Goal: Information Seeking & Learning: Learn about a topic

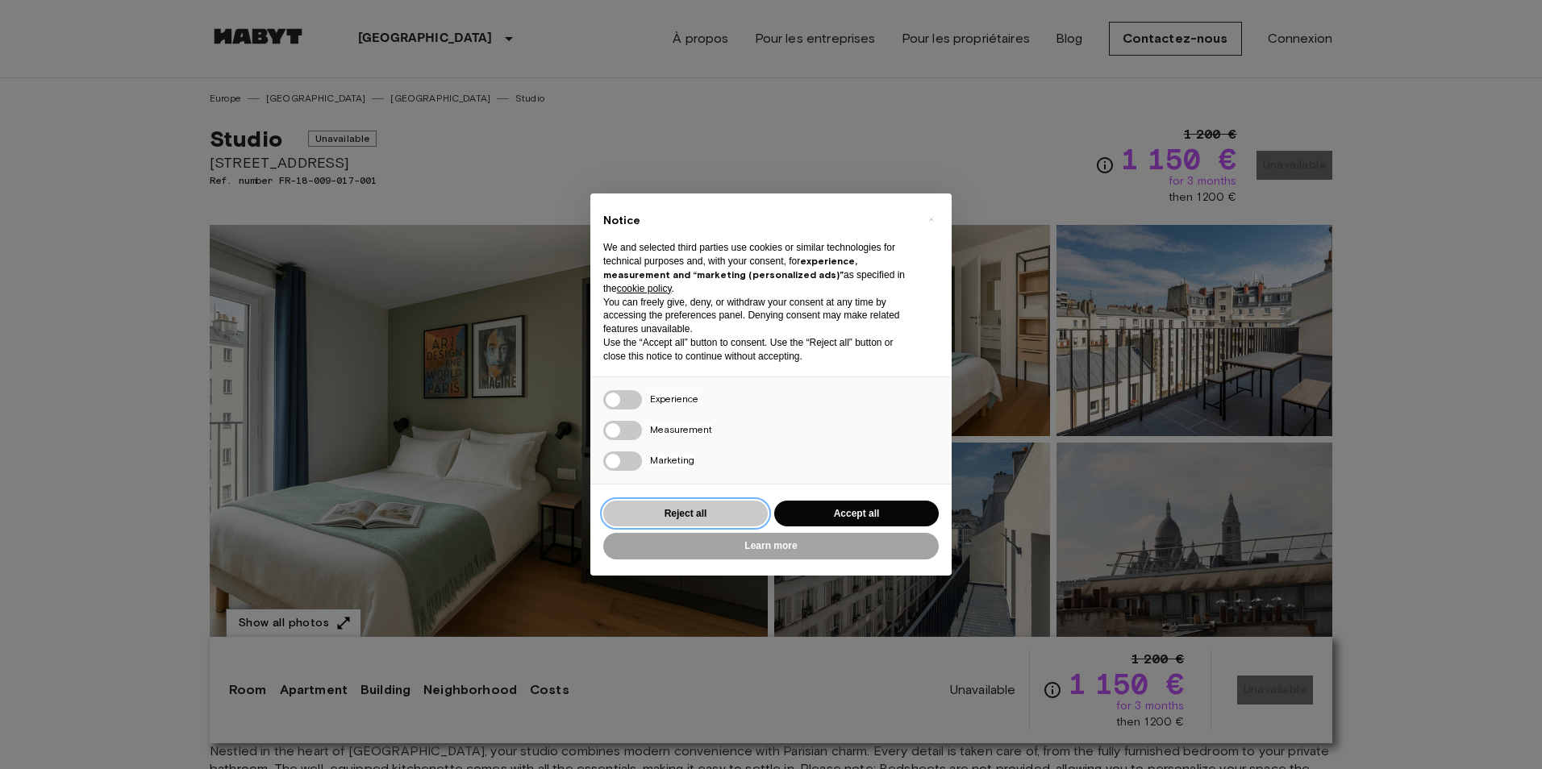
click at [744, 515] on button "Reject all" at bounding box center [685, 514] width 165 height 27
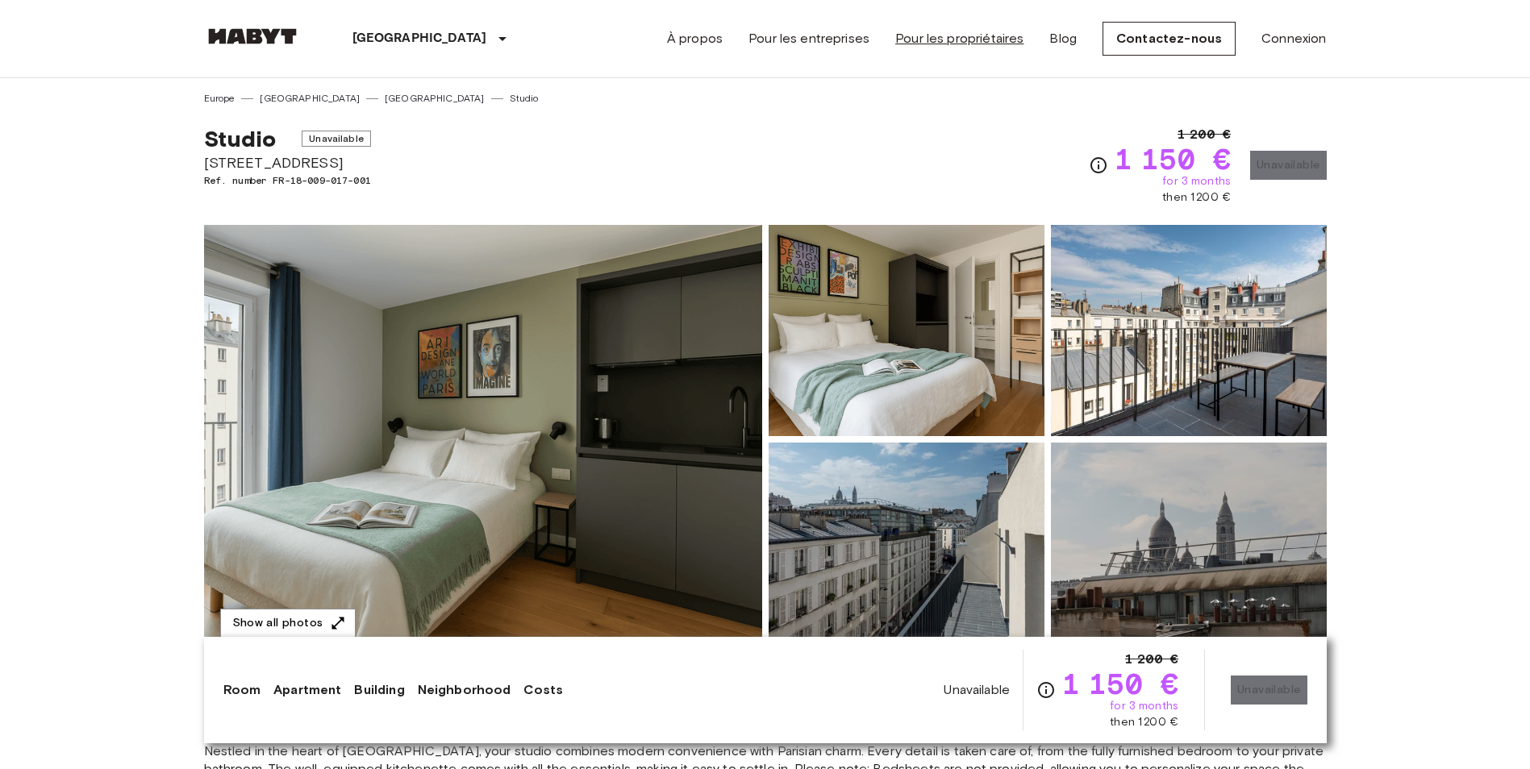
click at [948, 41] on link "Pour les propriétaires" at bounding box center [959, 38] width 128 height 19
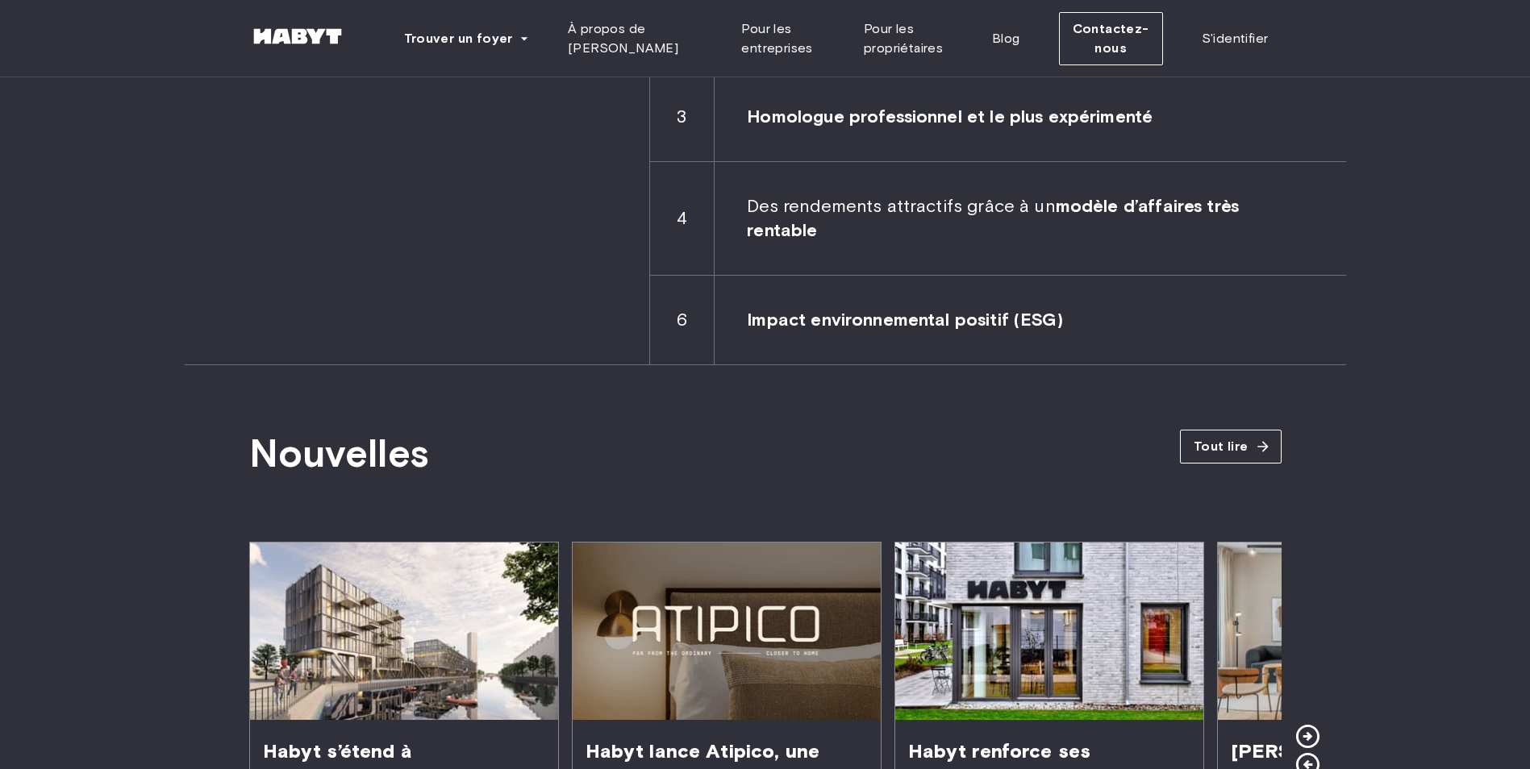
scroll to position [2823, 0]
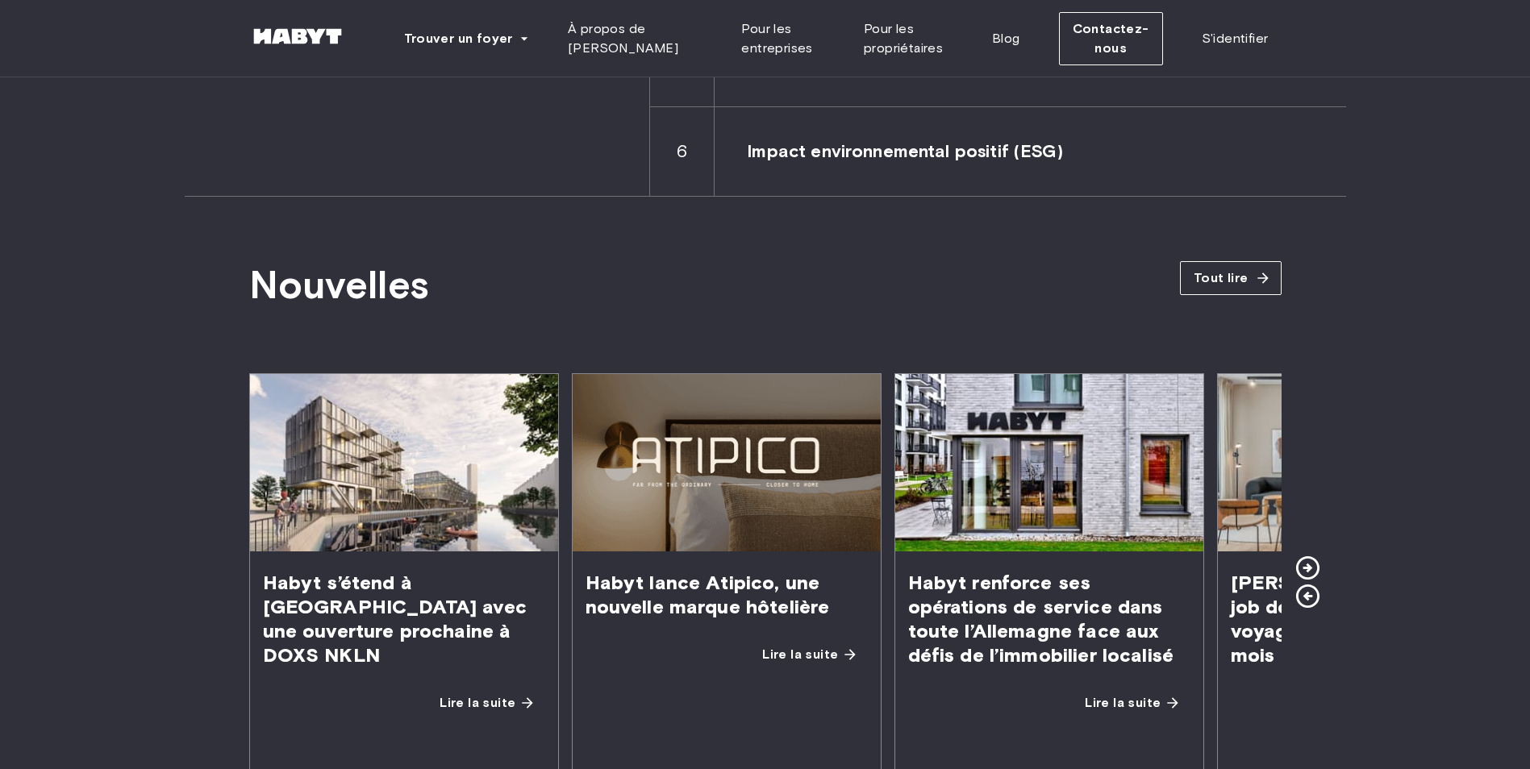
click at [1306, 556] on icon at bounding box center [1306, 567] width 23 height 23
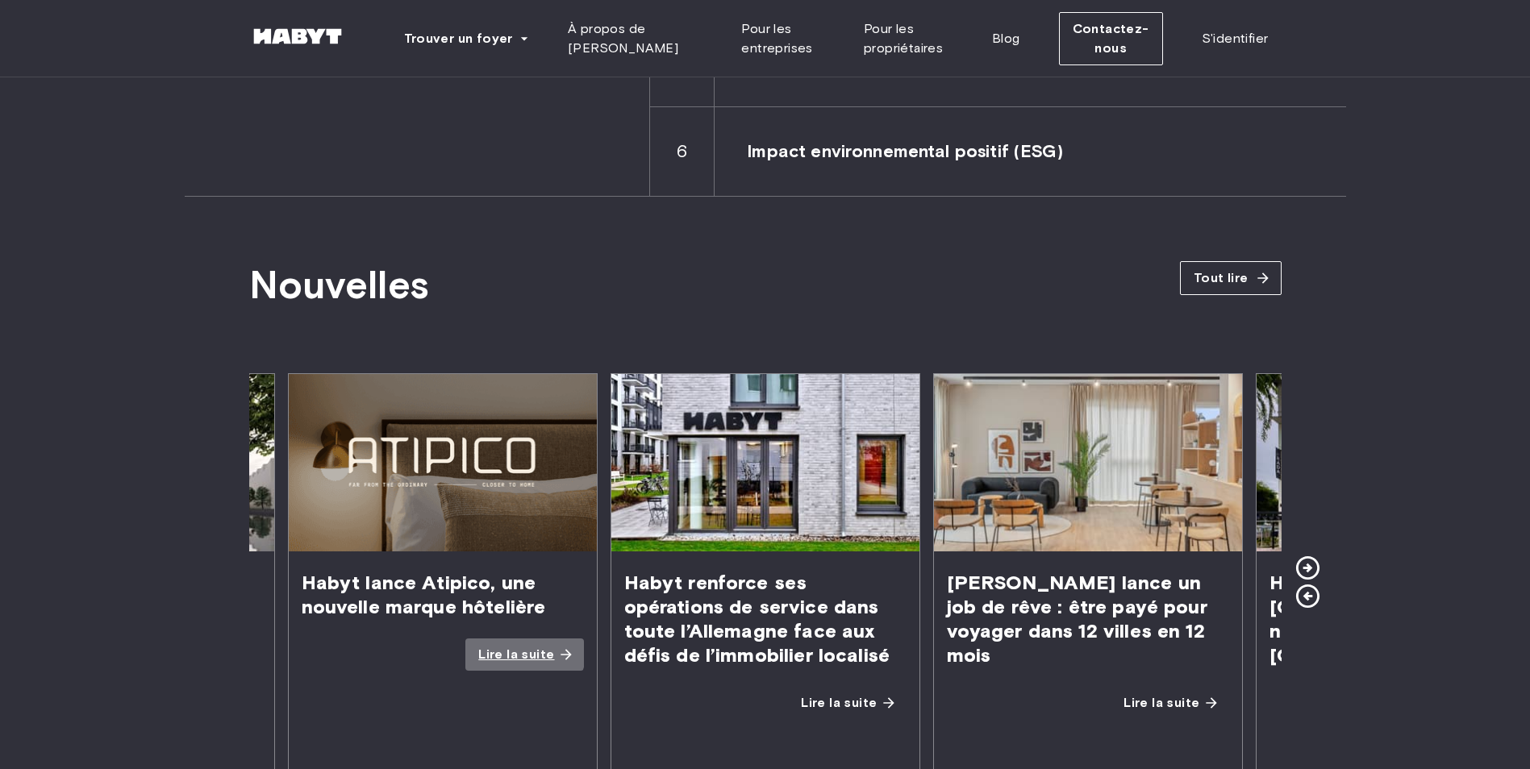
click at [522, 645] on span "Lire la suite" at bounding box center [516, 654] width 76 height 19
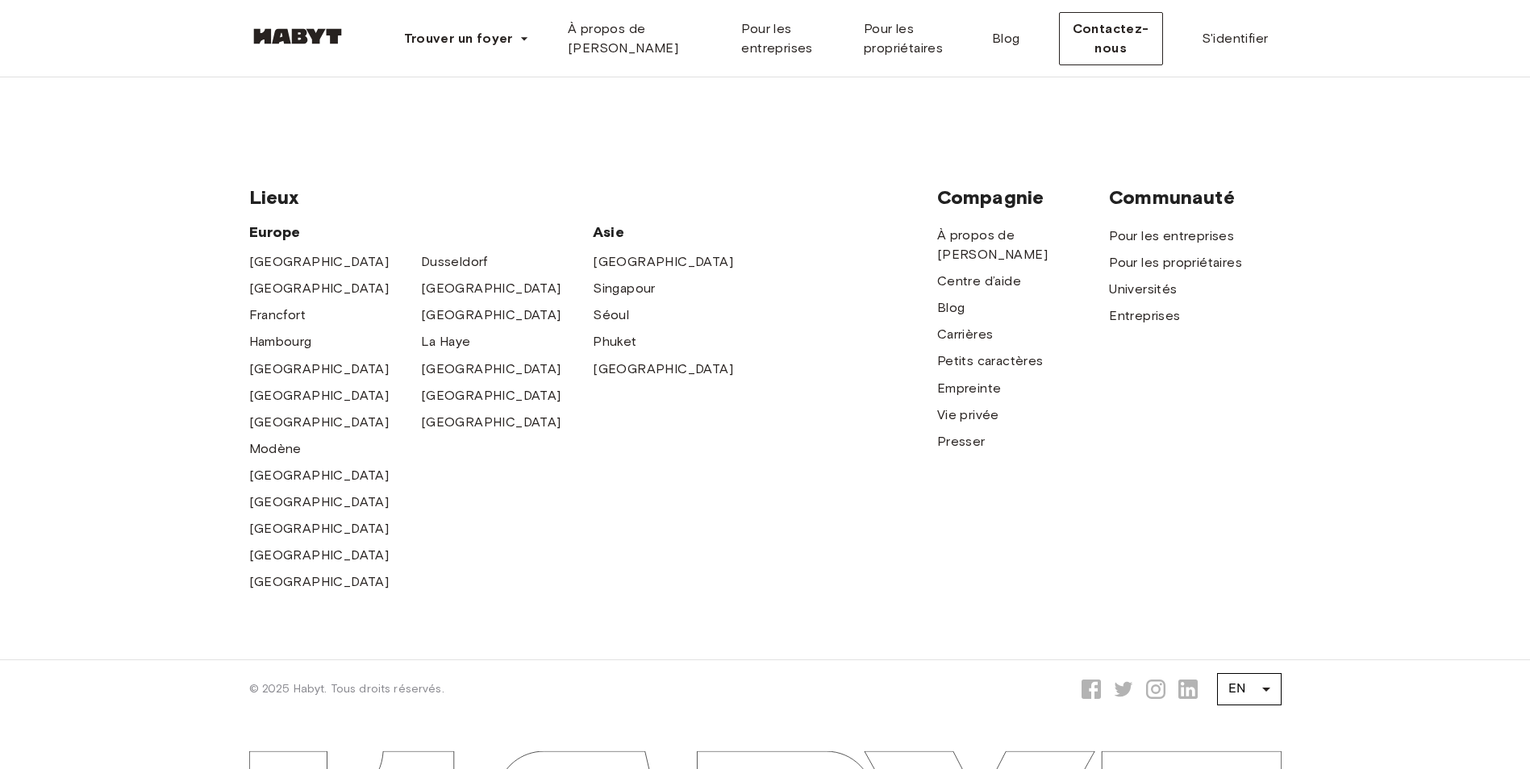
scroll to position [1267, 0]
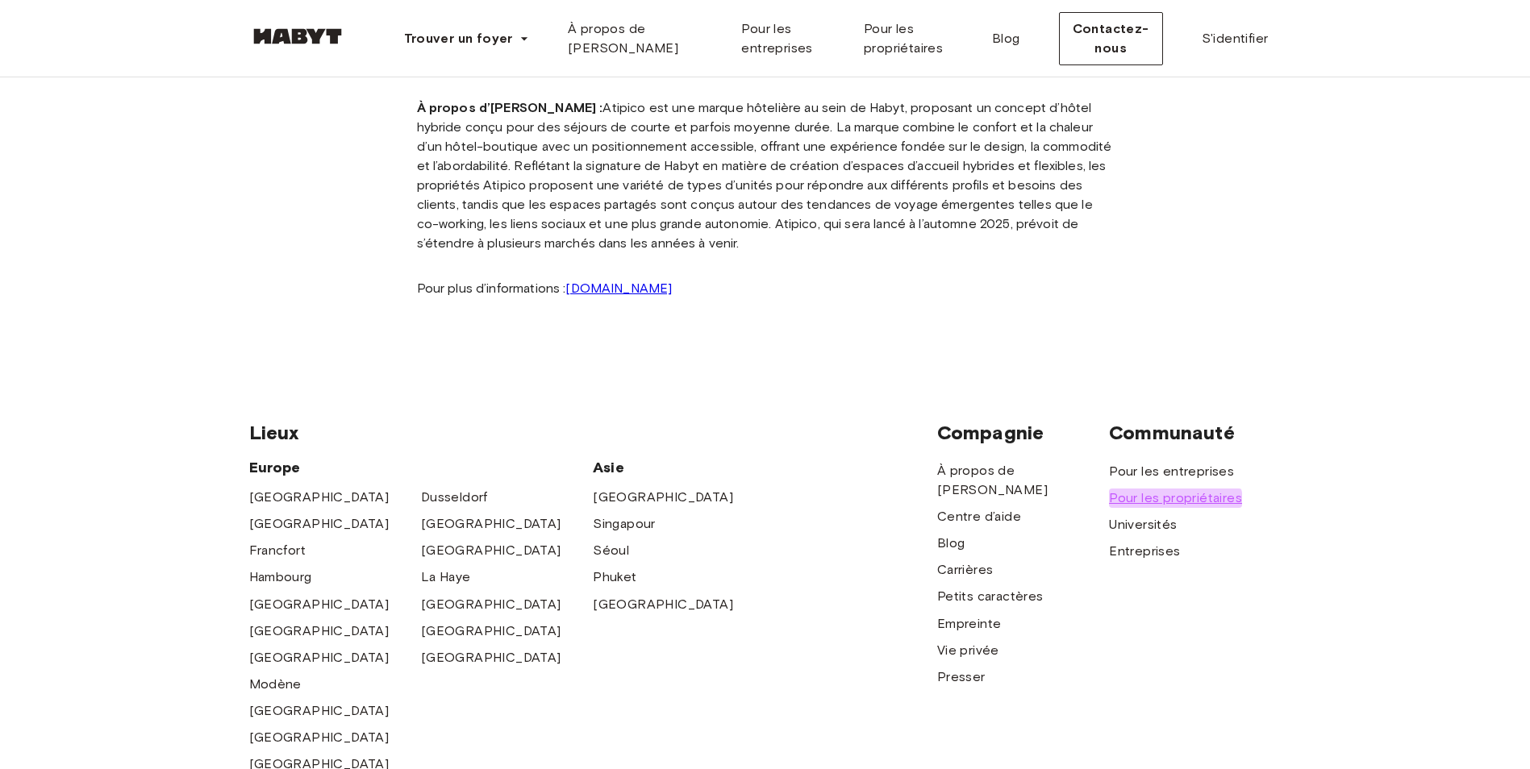
click at [1147, 489] on span "Pour les propriétaires" at bounding box center [1175, 498] width 133 height 19
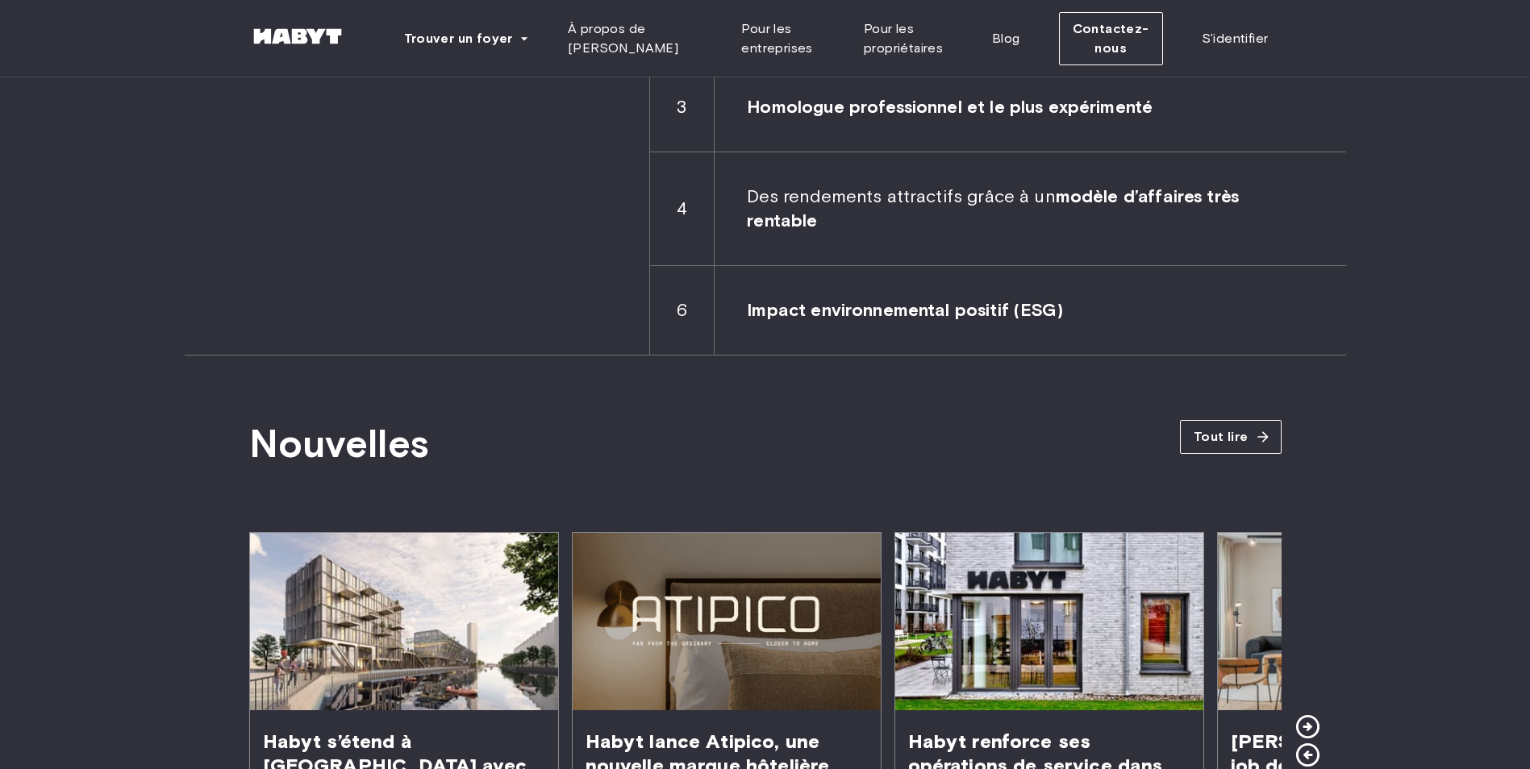
scroll to position [2903, 0]
